Goal: Task Accomplishment & Management: Use online tool/utility

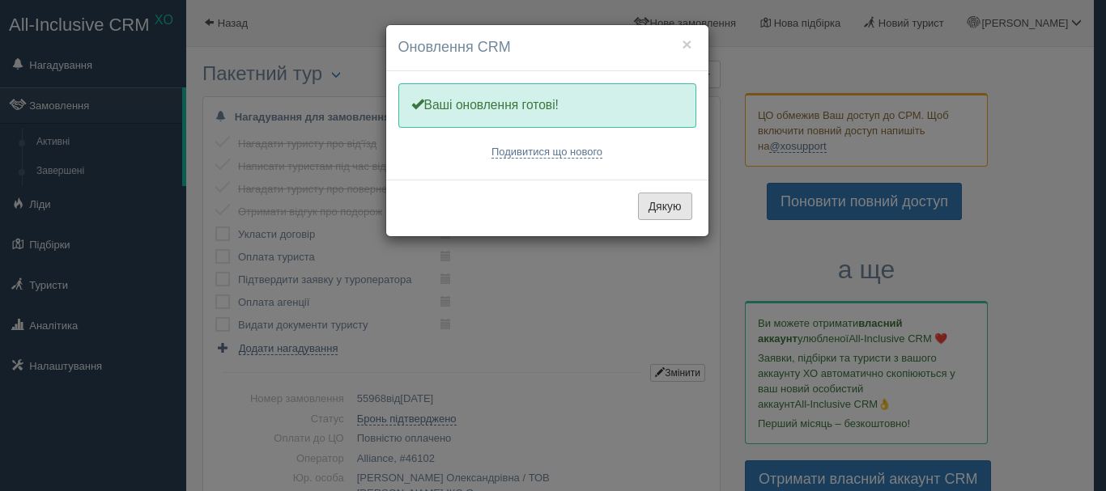
click at [651, 206] on button "Дякую" at bounding box center [665, 207] width 54 height 28
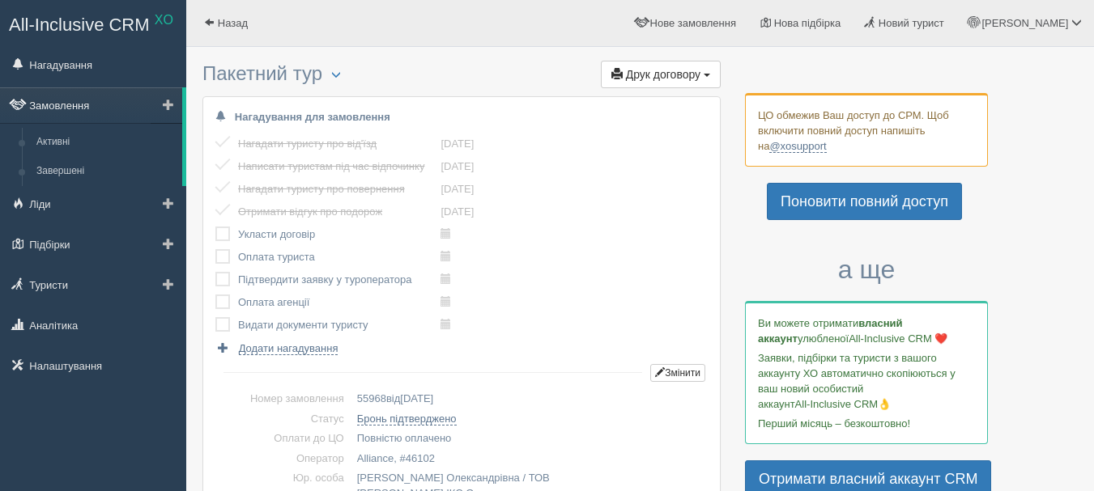
click at [108, 103] on link "Замовлення" at bounding box center [91, 105] width 182 height 36
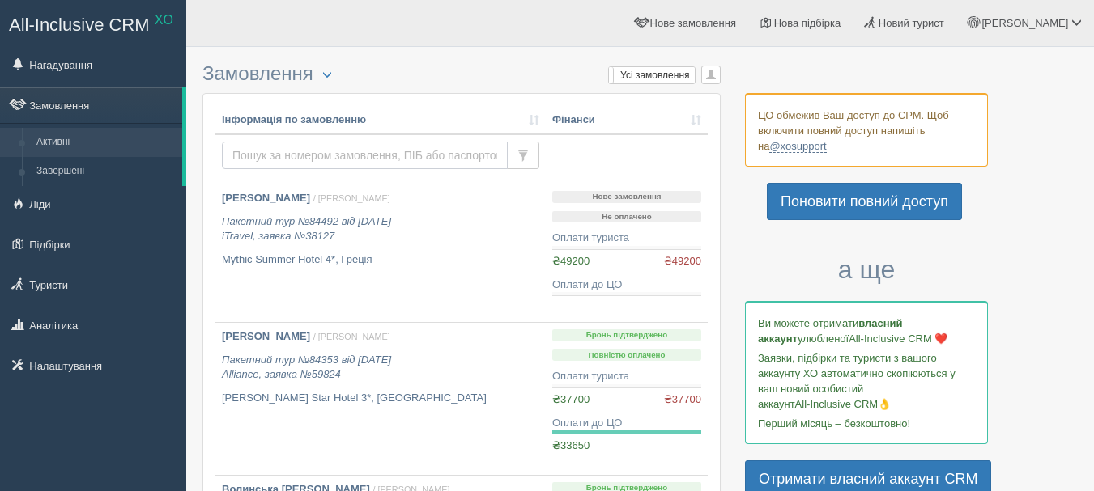
click at [371, 158] on input "text" at bounding box center [365, 156] width 286 height 28
type input "Лісова"
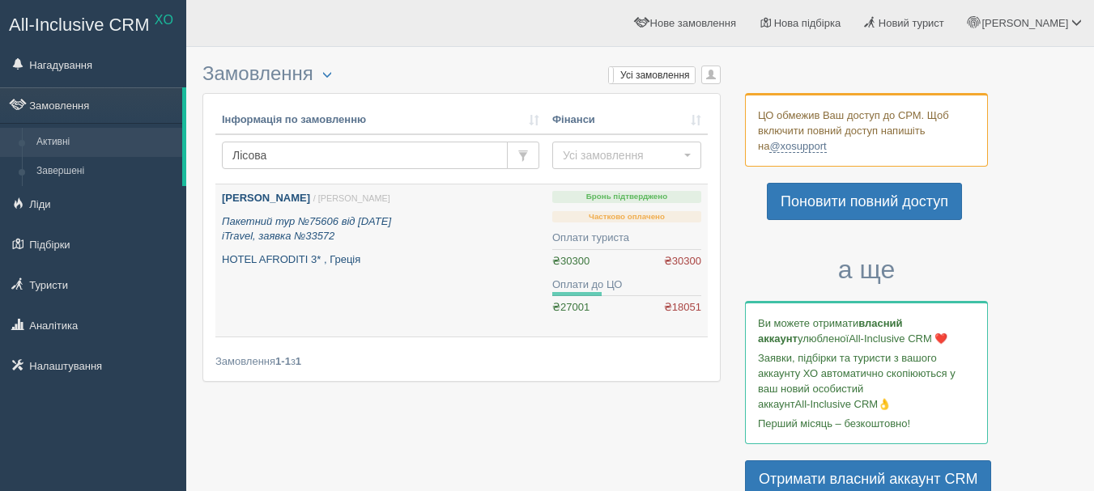
click at [434, 262] on p "HOTEL AFRODITI 3* , Греція" at bounding box center [380, 260] width 317 height 15
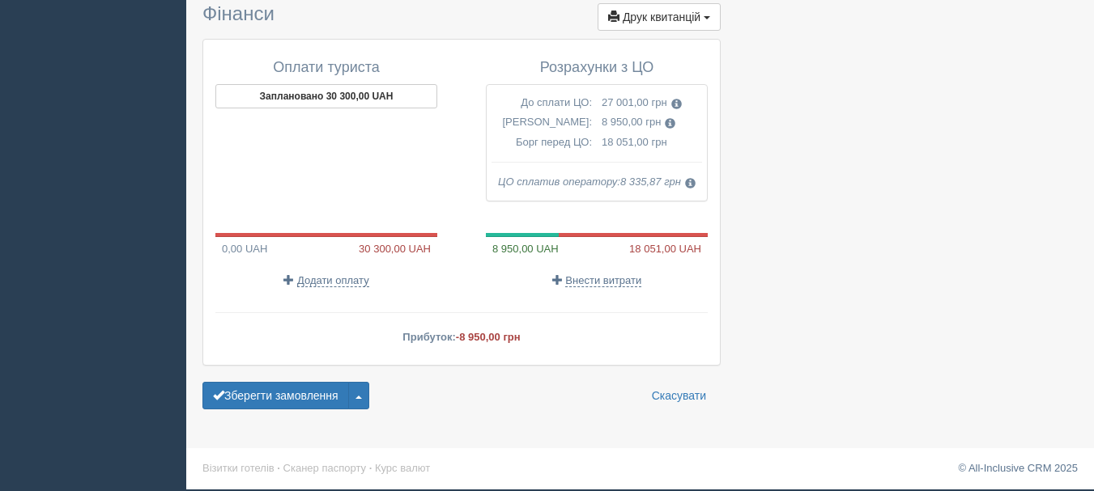
scroll to position [1508, 0]
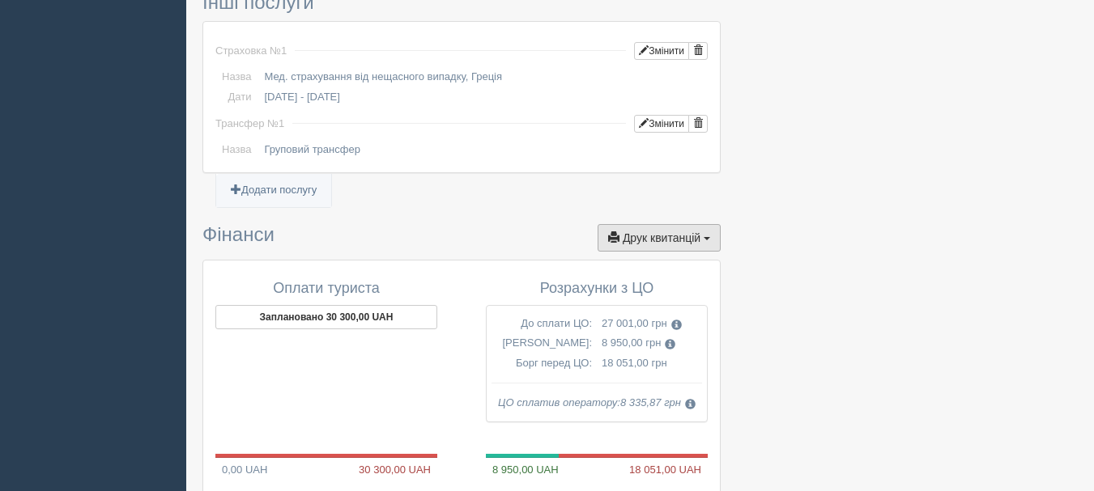
click at [705, 240] on span "button" at bounding box center [707, 238] width 6 height 3
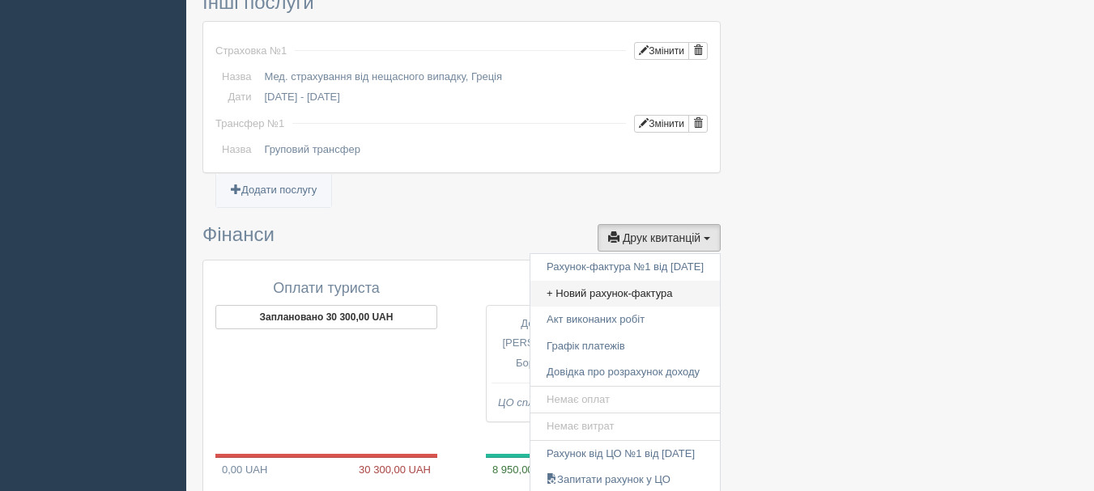
click at [645, 300] on link "+ Новий рахунок-фактура" at bounding box center [624, 294] width 189 height 27
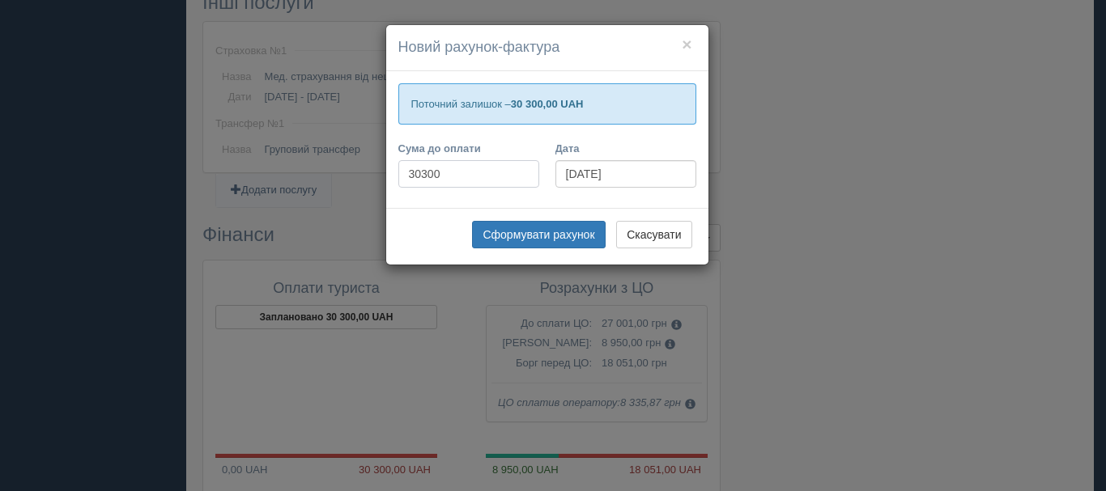
drag, startPoint x: 454, startPoint y: 174, endPoint x: 389, endPoint y: 174, distance: 64.8
click at [390, 174] on div "Сума до оплати 30300" at bounding box center [468, 168] width 157 height 55
type input "20700"
click at [522, 237] on button "Сформувати рахунок" at bounding box center [538, 235] width 133 height 28
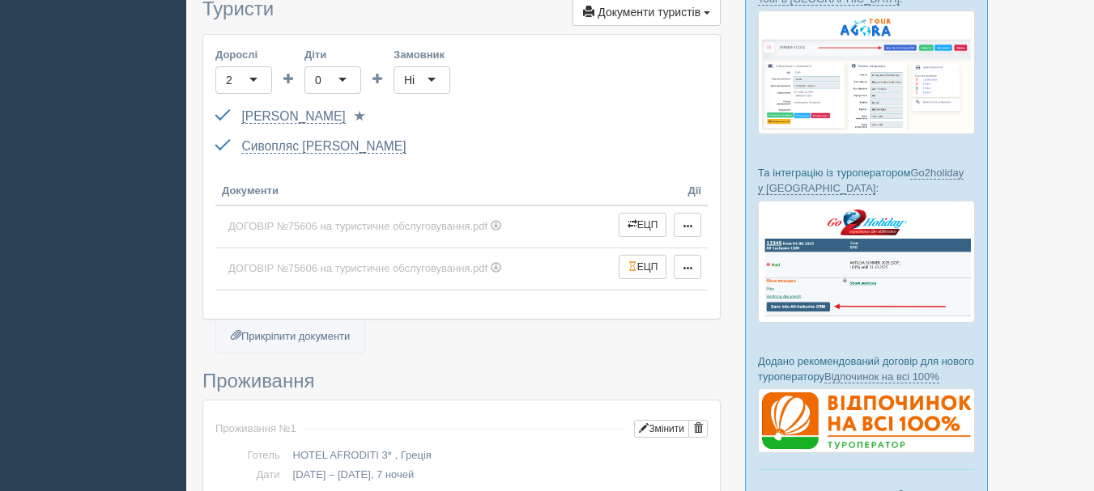
scroll to position [583, 0]
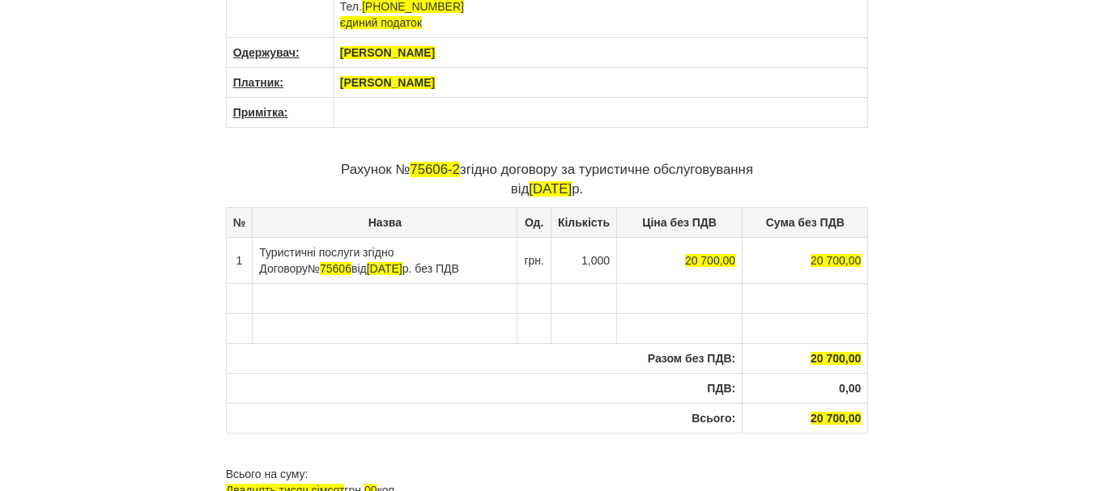
scroll to position [146, 0]
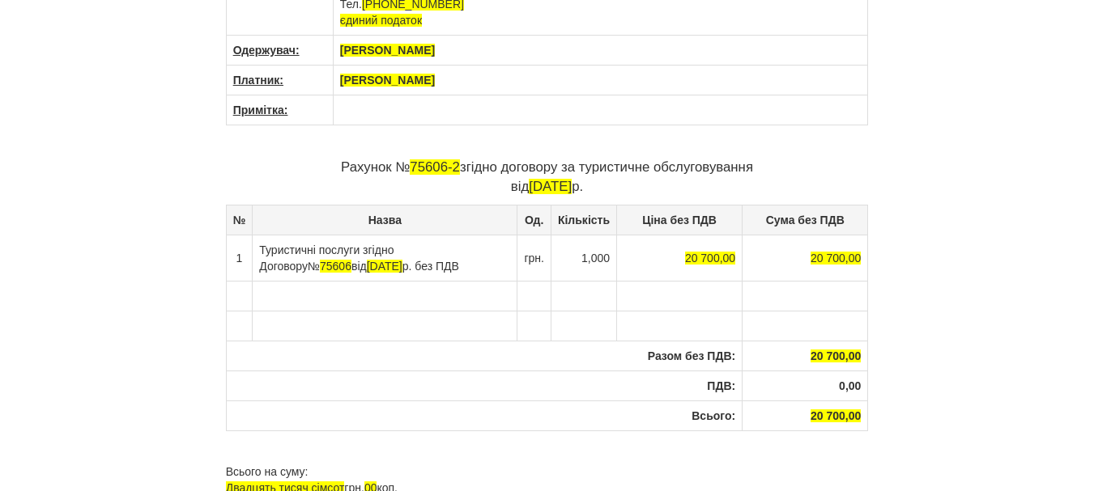
drag, startPoint x: 359, startPoint y: 270, endPoint x: 401, endPoint y: 270, distance: 41.3
click at [401, 270] on td "Туристичні послуги згідно Договору № 75606 від [DATE] без ПДВ" at bounding box center [385, 258] width 265 height 46
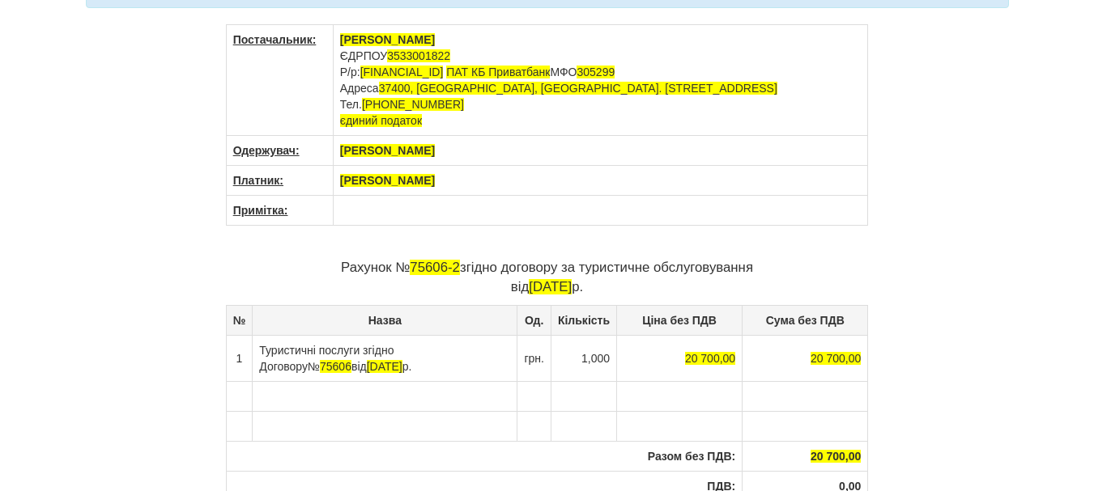
scroll to position [0, 0]
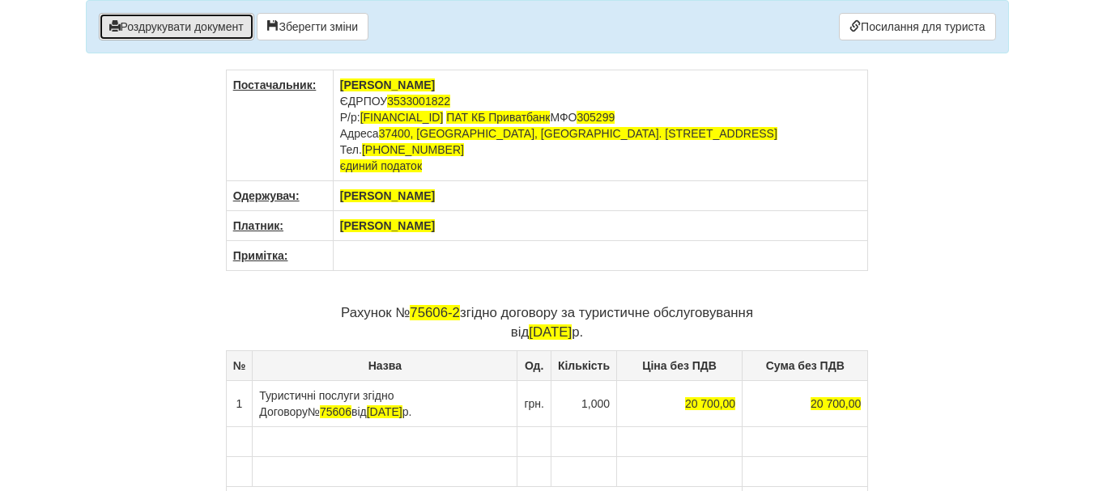
click at [240, 21] on button "Роздрукувати документ" at bounding box center [176, 27] width 155 height 28
